Goal: Task Accomplishment & Management: Manage account settings

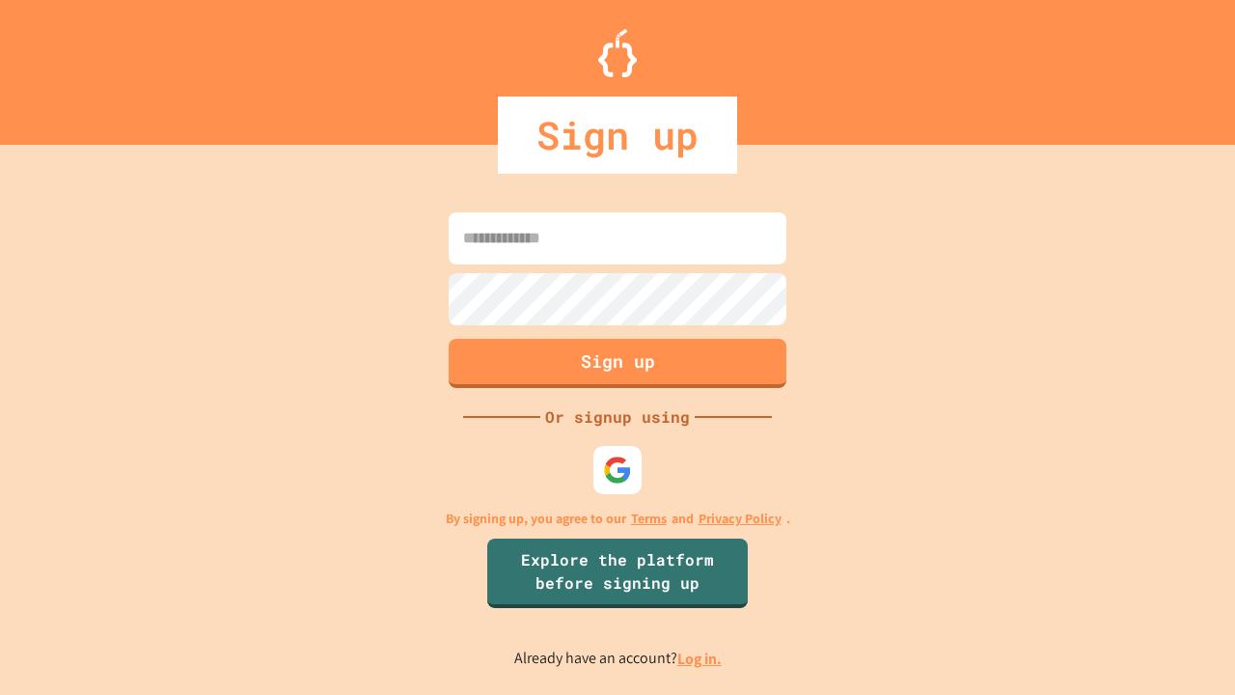
click at [701, 658] on link "Log in." at bounding box center [699, 659] width 44 height 20
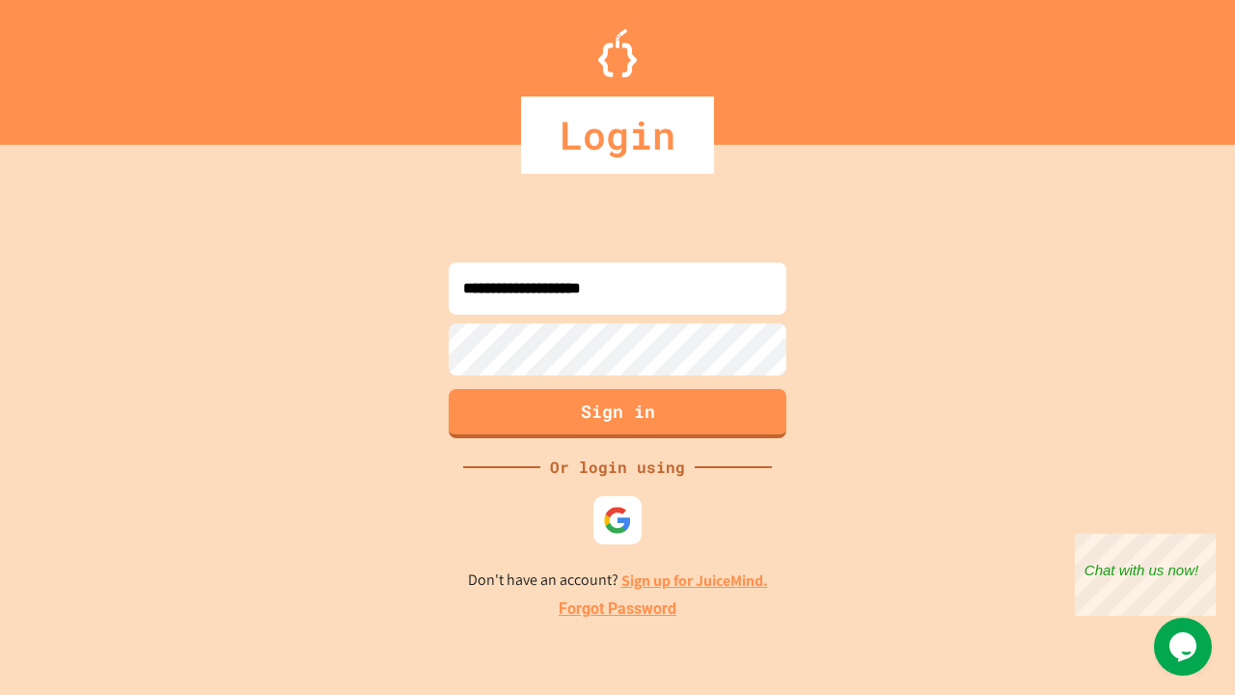
type input "**********"
